Goal: Task Accomplishment & Management: Use online tool/utility

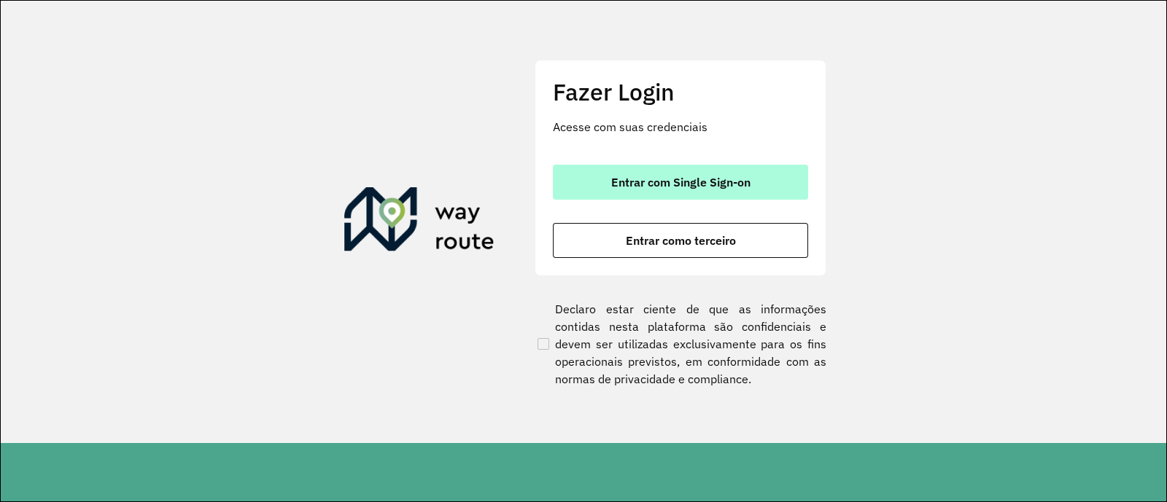
click at [696, 179] on span "Entrar com Single Sign-on" at bounding box center [680, 182] width 139 height 12
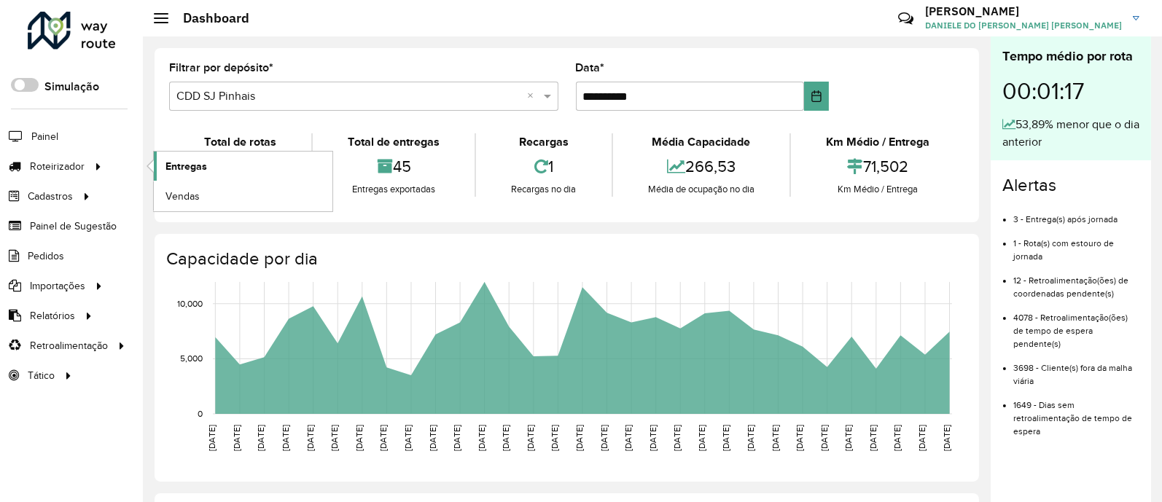
click at [192, 163] on span "Entregas" at bounding box center [187, 166] width 42 height 15
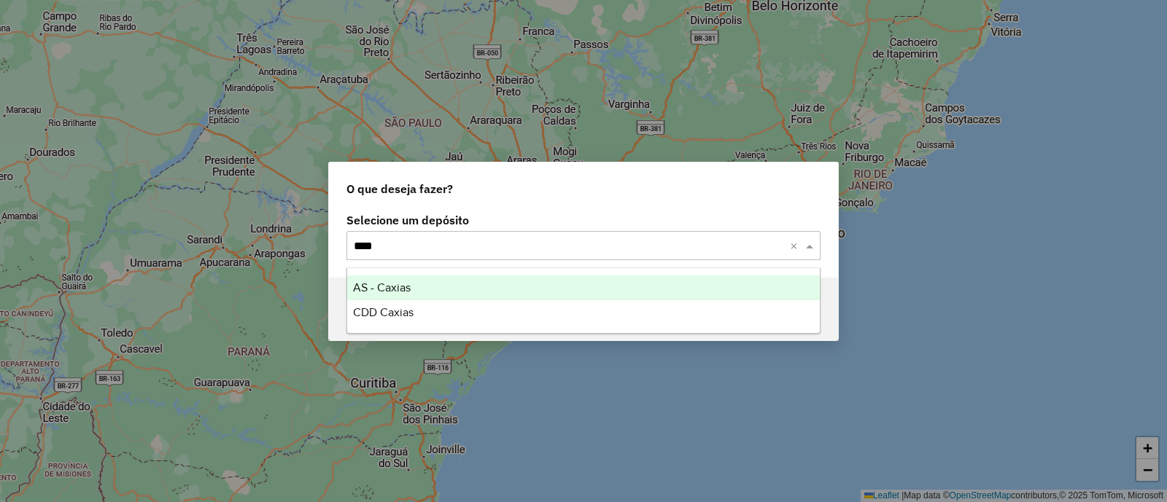
type input "*****"
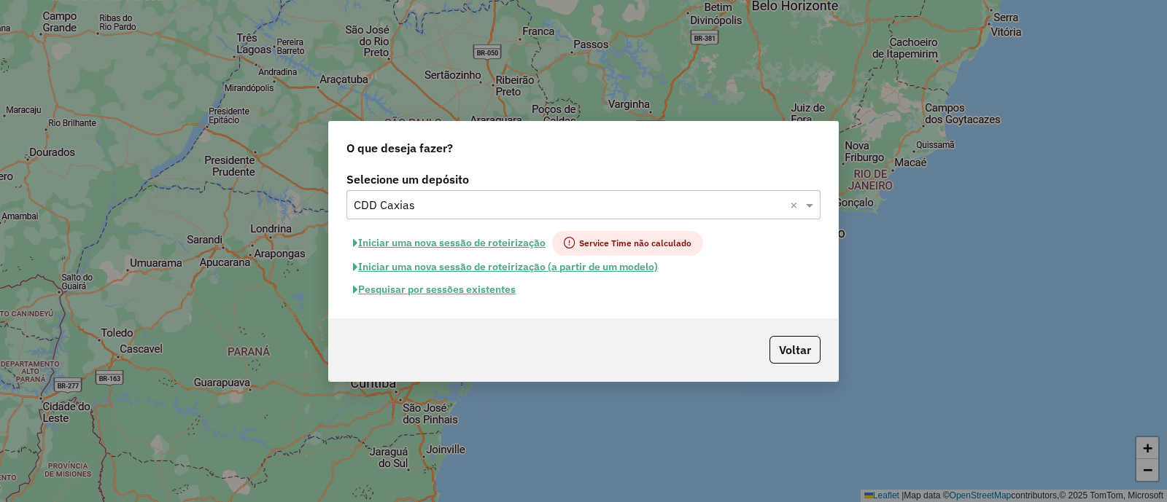
click at [485, 283] on button "Pesquisar por sessões existentes" at bounding box center [434, 290] width 176 height 23
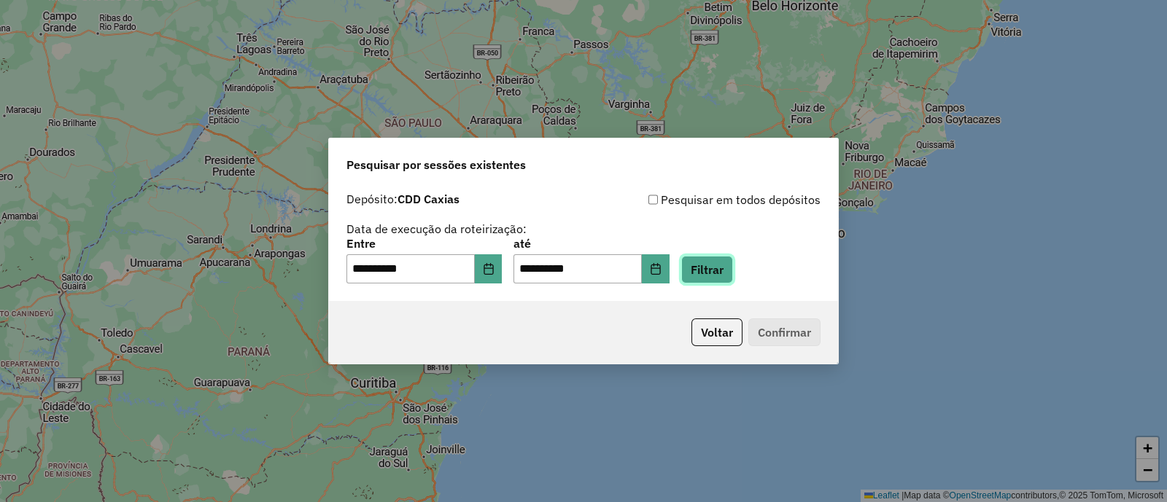
click at [715, 273] on button "Filtrar" at bounding box center [707, 270] width 52 height 28
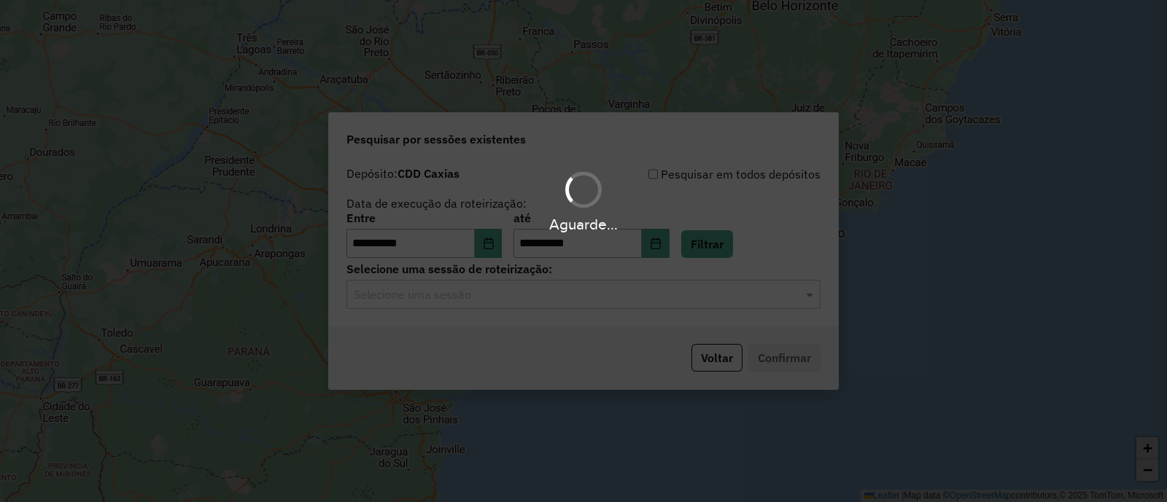
click at [518, 295] on input "text" at bounding box center [569, 296] width 430 height 18
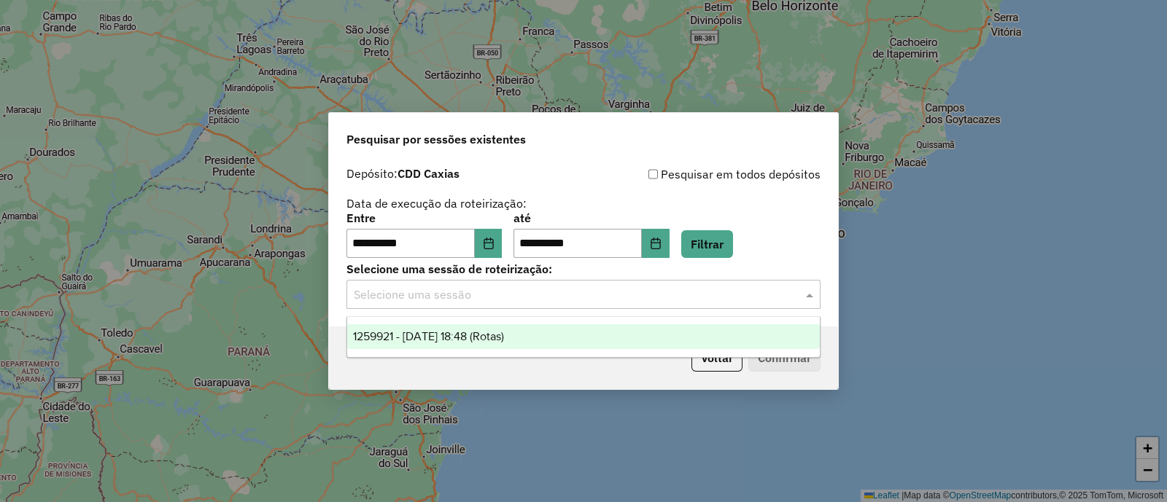
click at [457, 338] on span "1259921 - [DATE] 18:48 (Rotas)" at bounding box center [428, 336] width 151 height 12
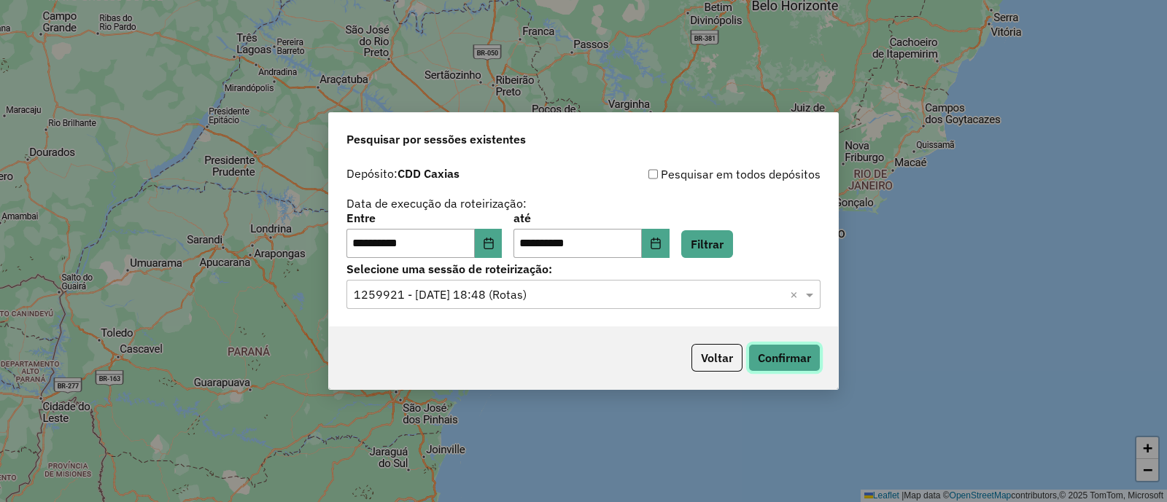
click at [779, 355] on button "Confirmar" at bounding box center [784, 358] width 72 height 28
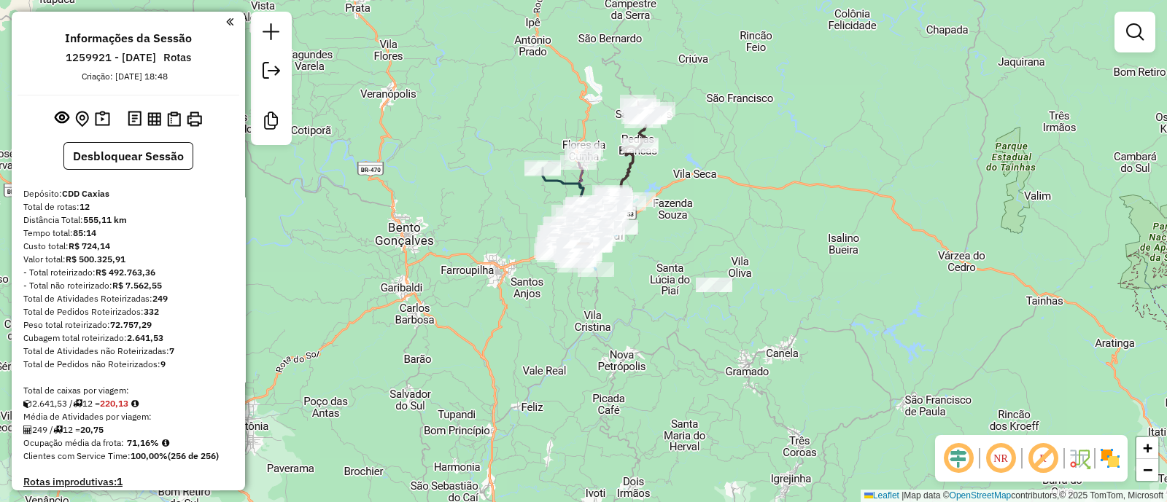
click at [553, 184] on icon at bounding box center [571, 201] width 57 height 66
select select "**********"
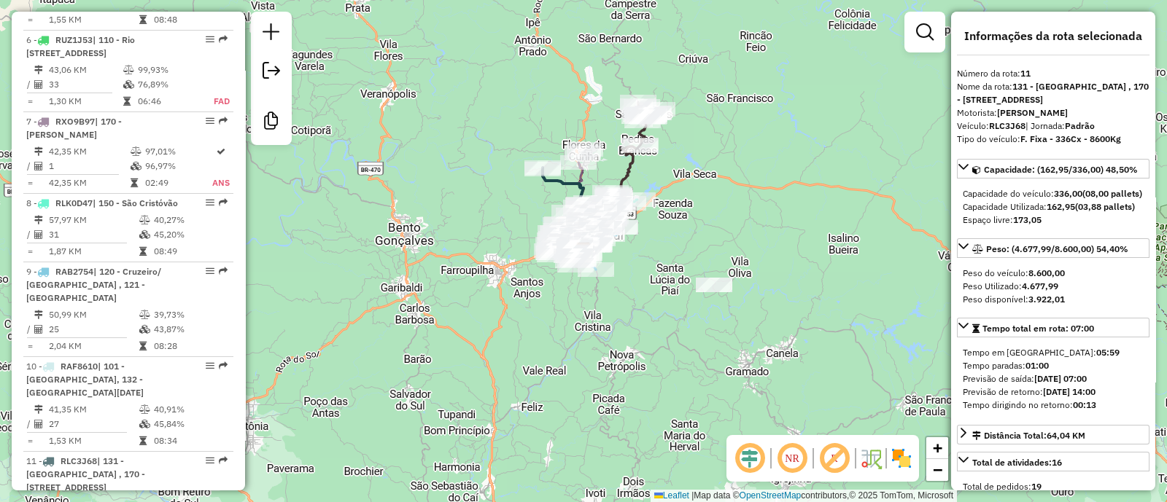
scroll to position [1503, 0]
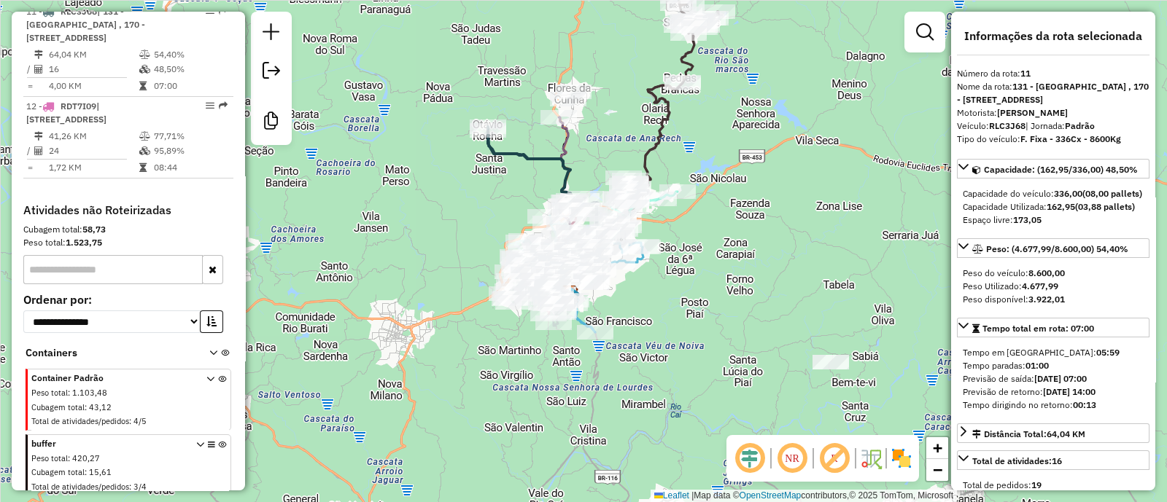
click at [547, 162] on icon at bounding box center [545, 193] width 114 height 132
